Goal: Transaction & Acquisition: Purchase product/service

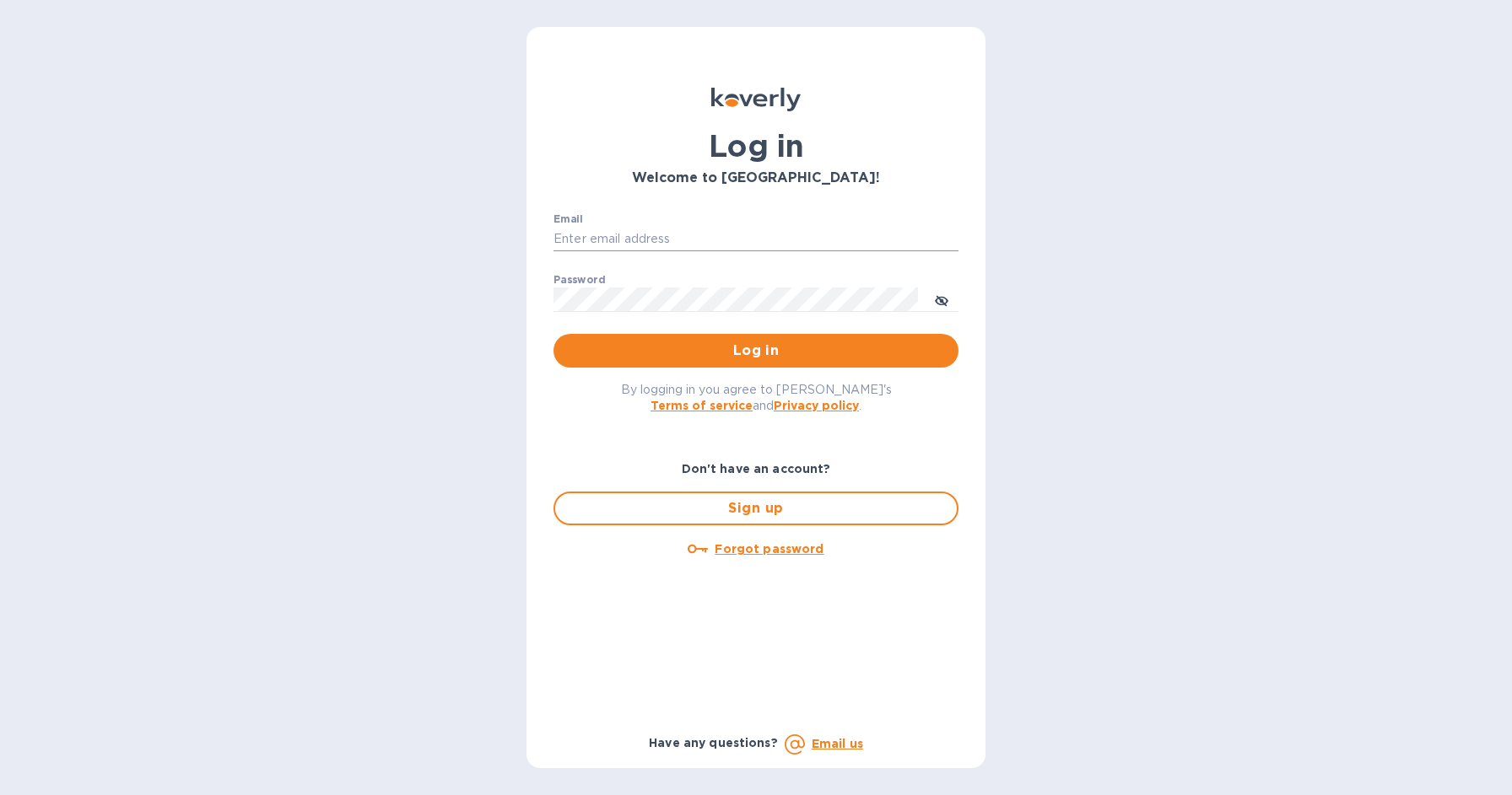
click at [665, 238] on input "Email" at bounding box center [755, 239] width 405 height 25
type input "harmanswineandspirits@gmail.com"
click at [729, 354] on span "Log in" at bounding box center [755, 351] width 378 height 21
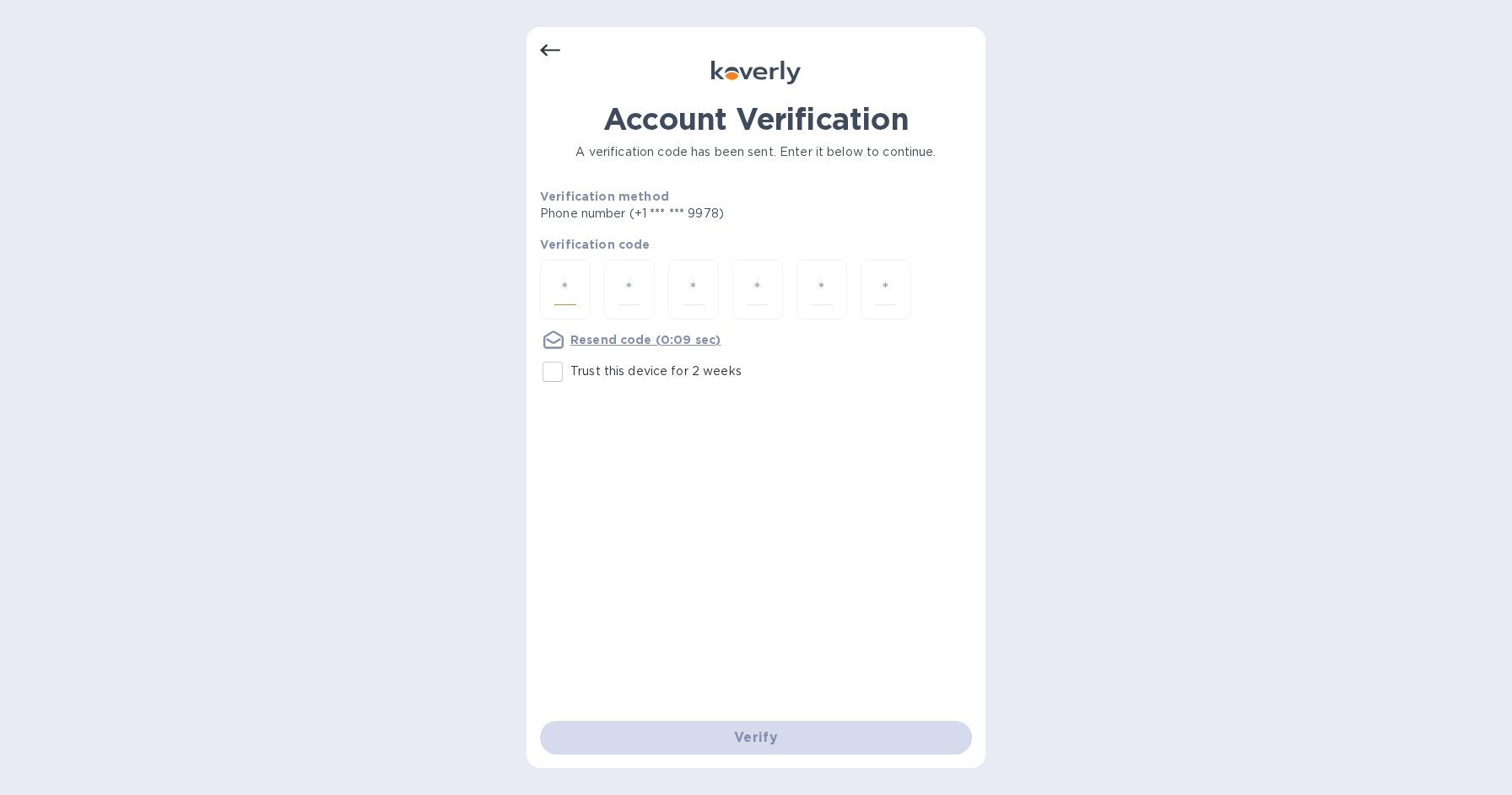
click at [567, 281] on input "number" at bounding box center [565, 290] width 22 height 31
type input "9"
type input "7"
type input "0"
type input "9"
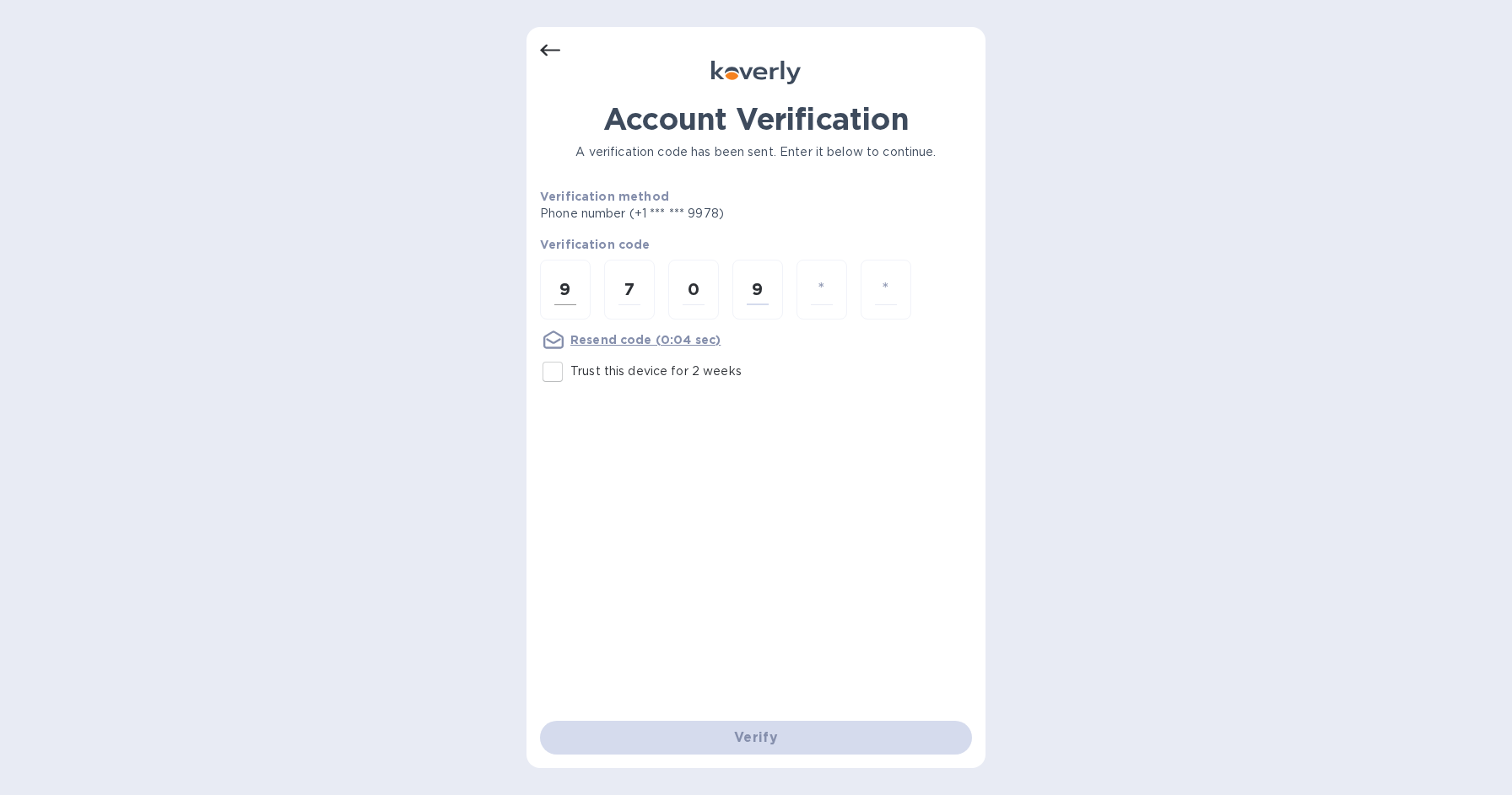
type input "9"
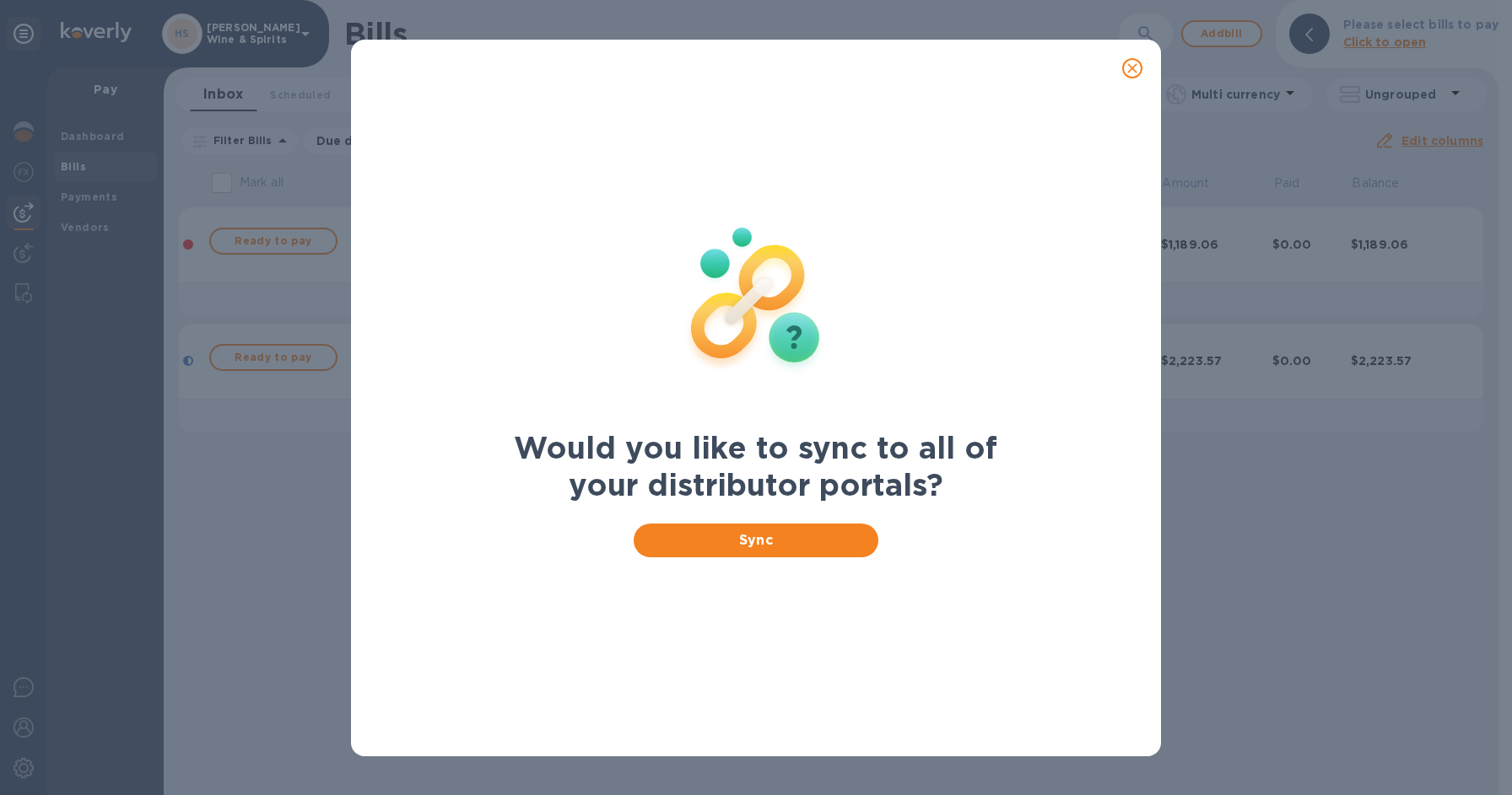
click at [1132, 67] on icon "close" at bounding box center [1133, 69] width 10 height 10
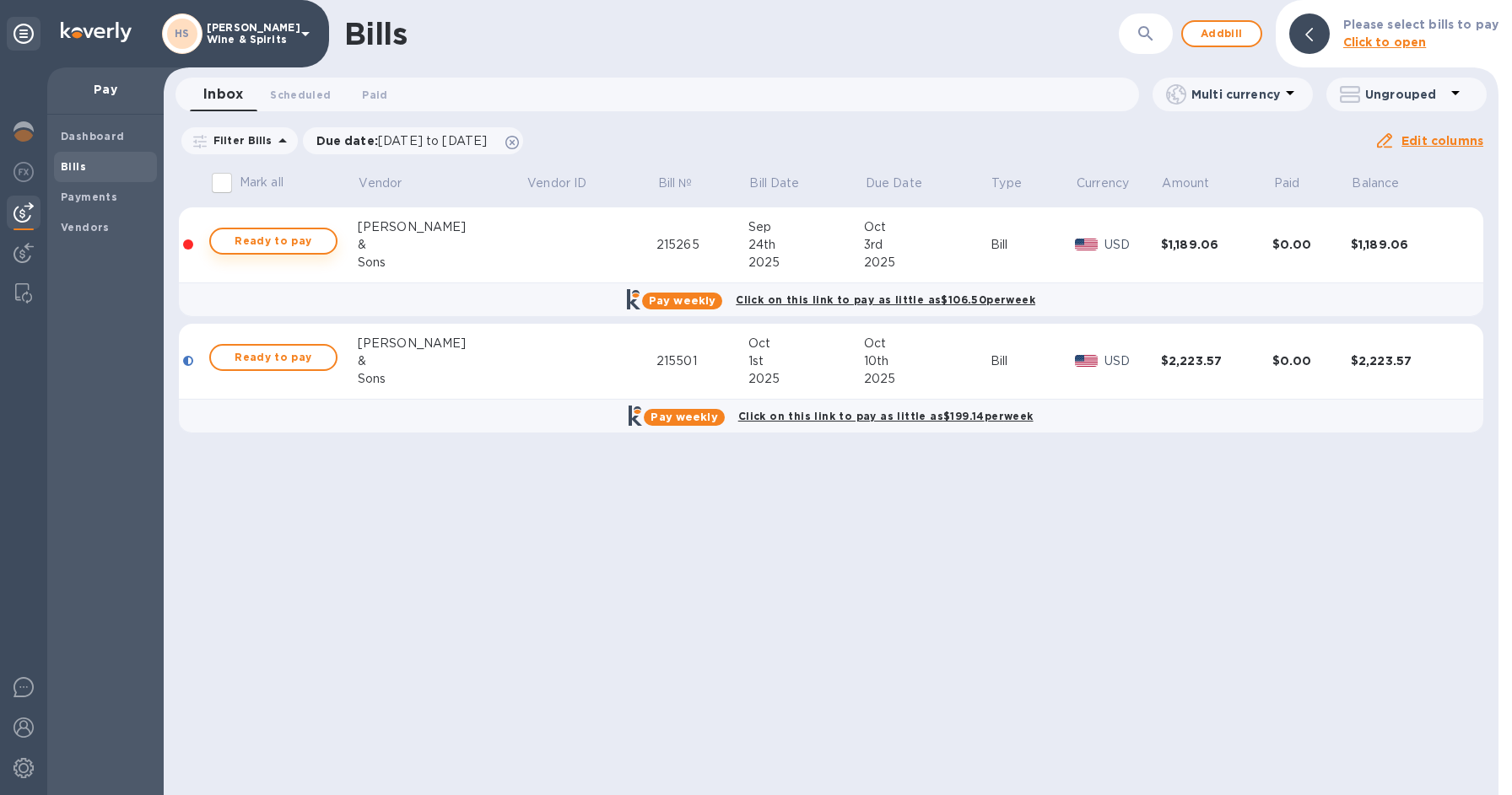
click at [281, 241] on span "Ready to pay" at bounding box center [274, 241] width 98 height 21
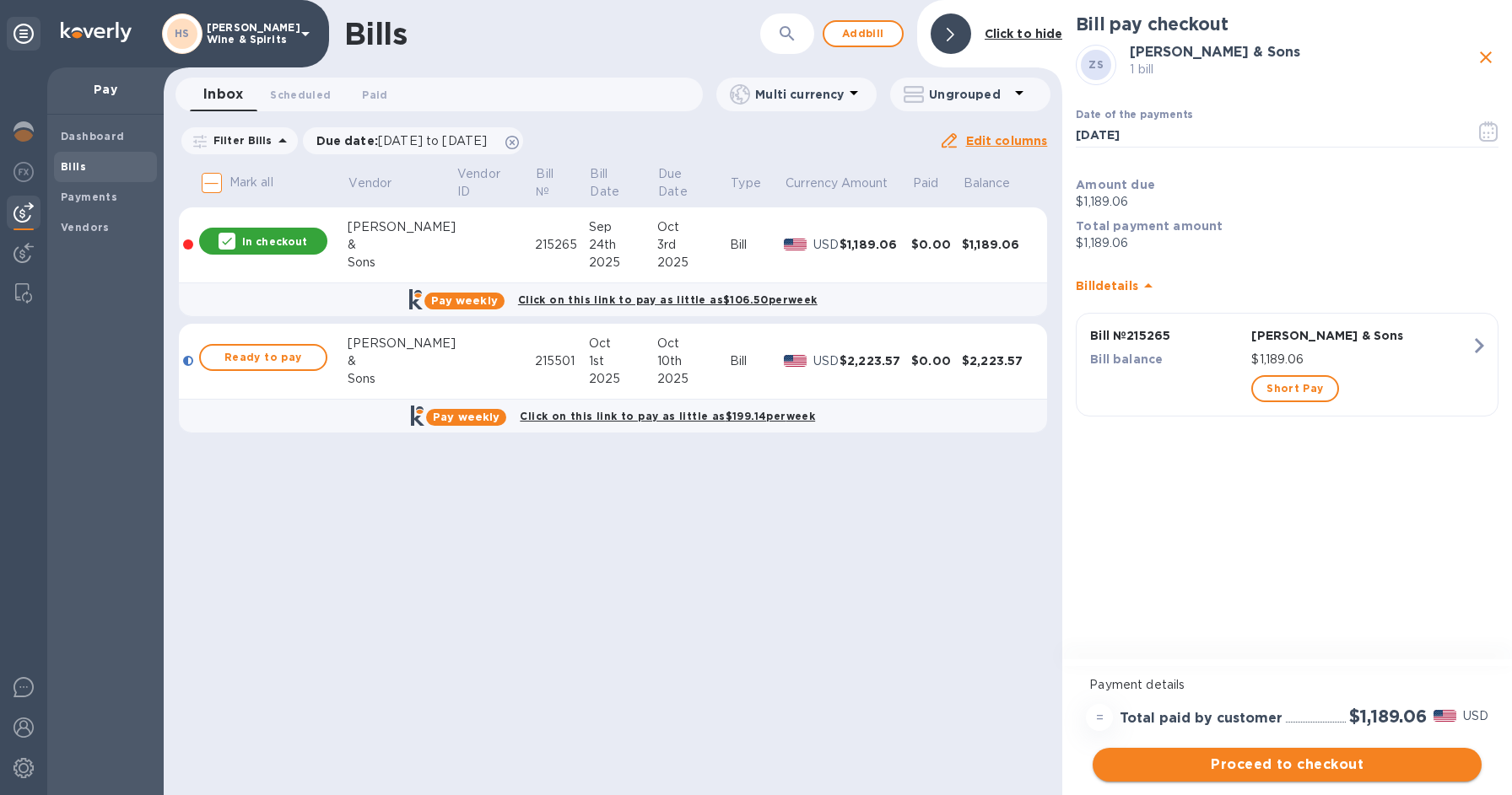
click at [1298, 766] on span "Proceed to checkout" at bounding box center [1286, 765] width 362 height 21
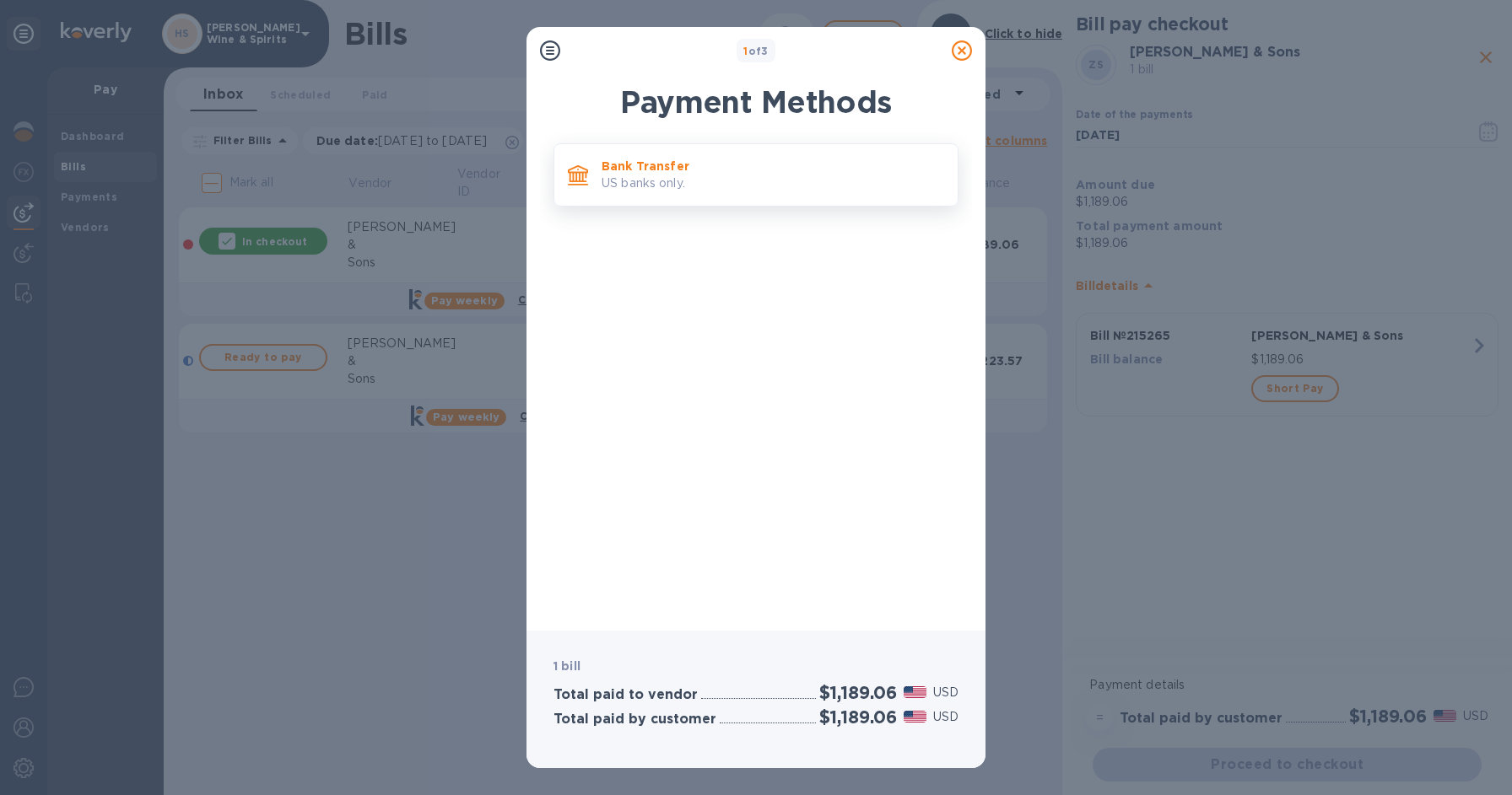
click at [656, 178] on p "US banks only." at bounding box center [772, 183] width 342 height 18
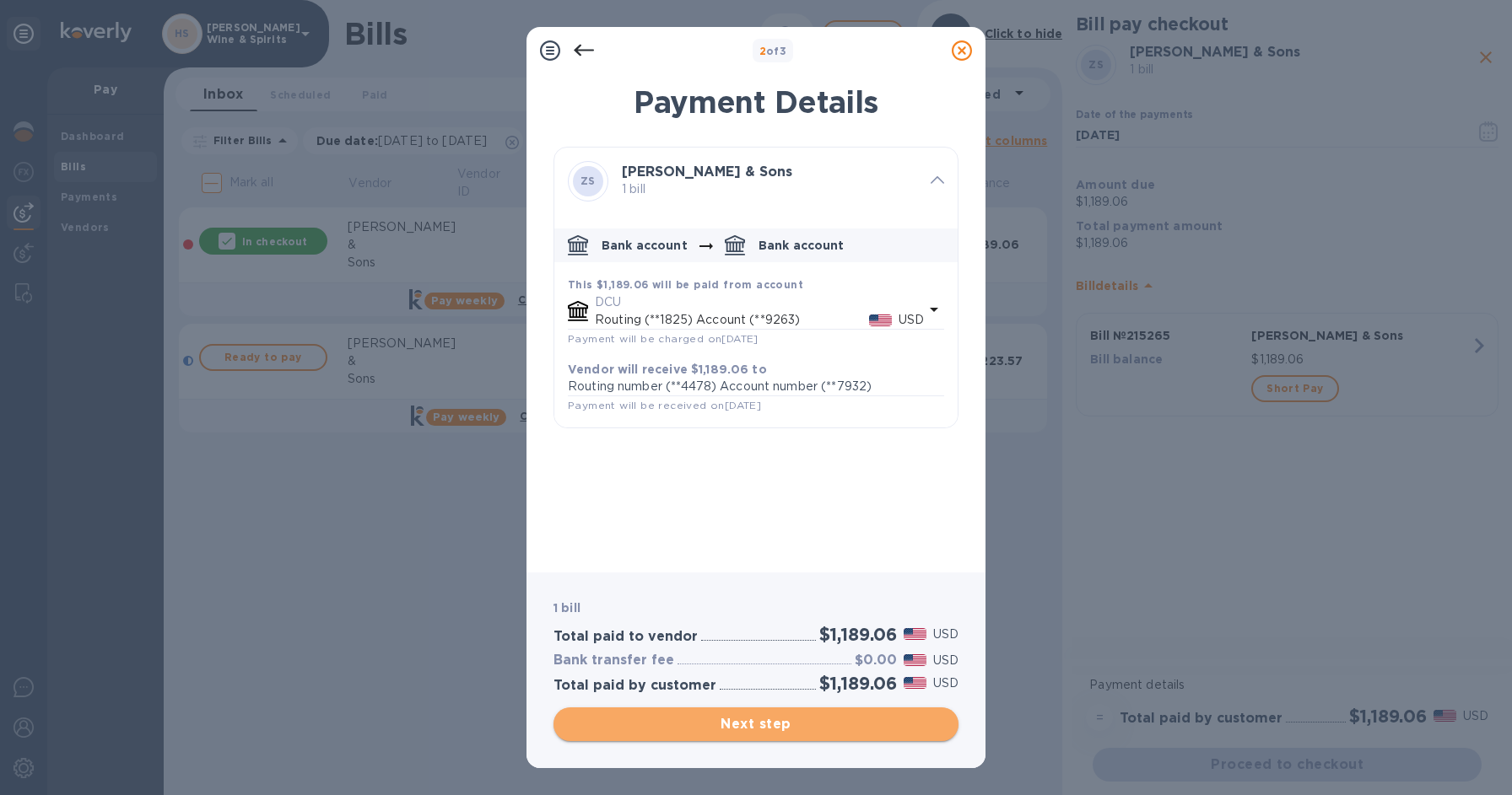
click at [778, 723] on span "Next step" at bounding box center [755, 724] width 378 height 21
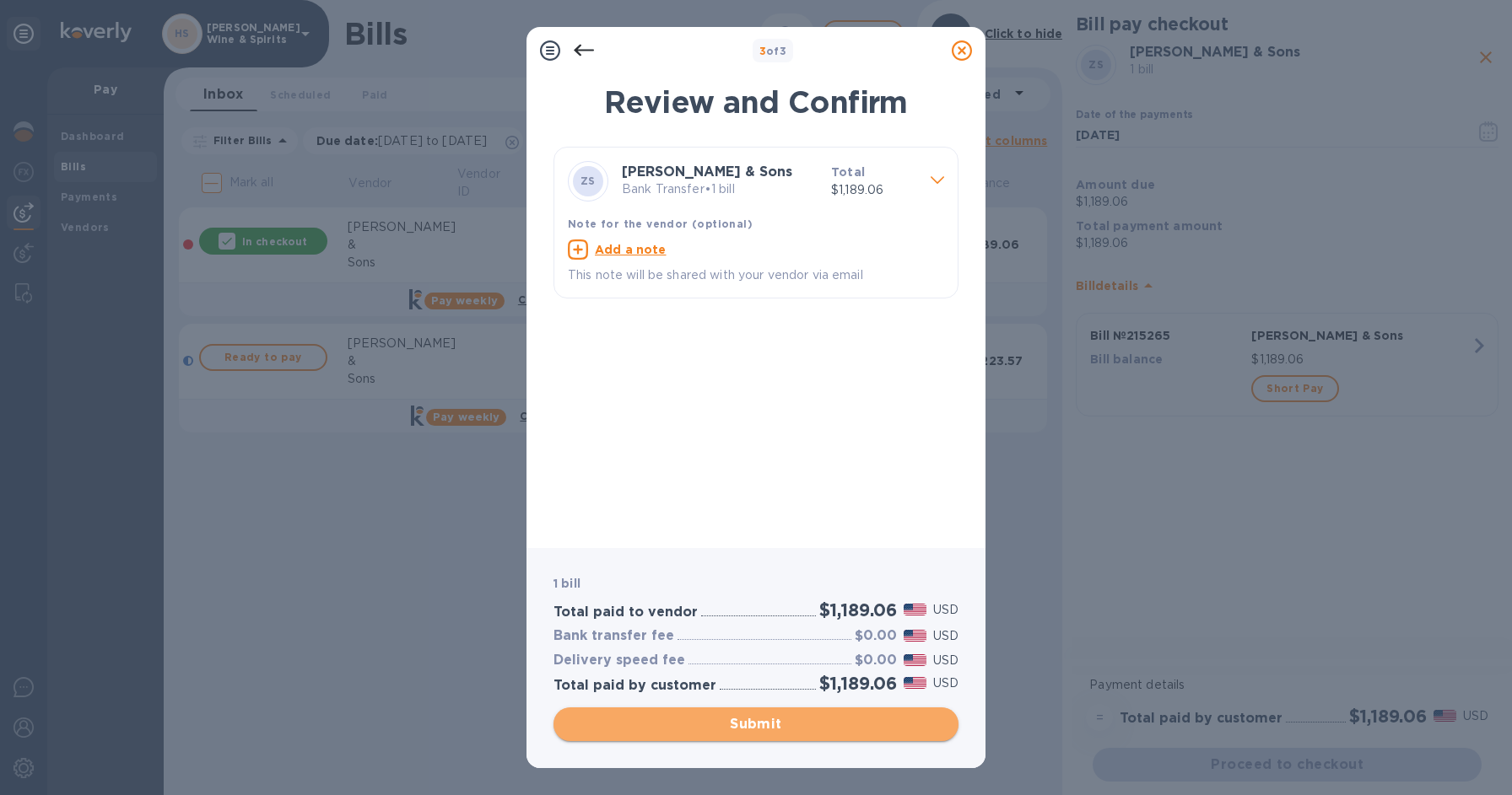
click at [778, 723] on span "Submit" at bounding box center [755, 724] width 378 height 21
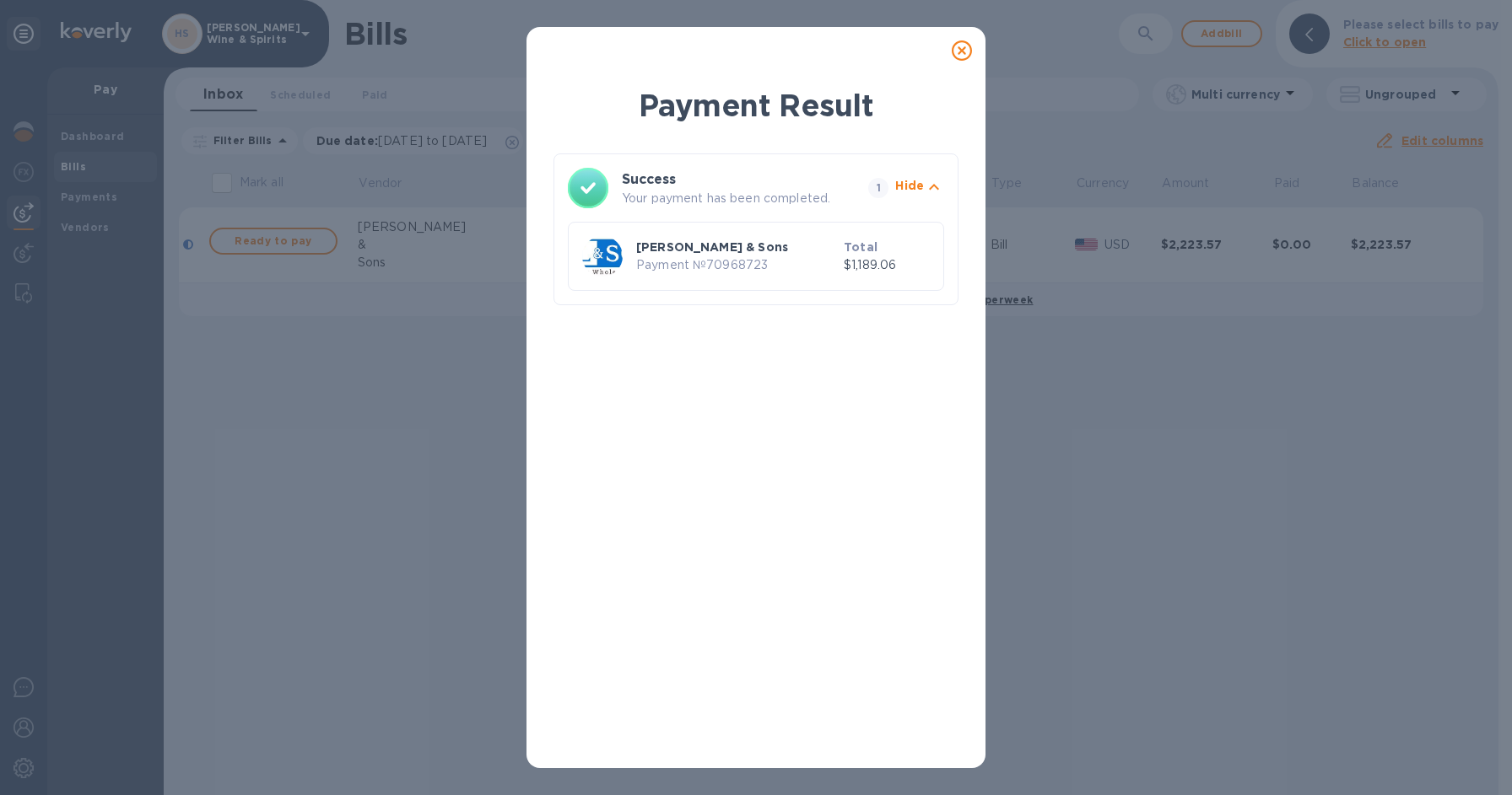
click at [965, 47] on icon at bounding box center [962, 50] width 21 height 21
